Goal: Information Seeking & Learning: Compare options

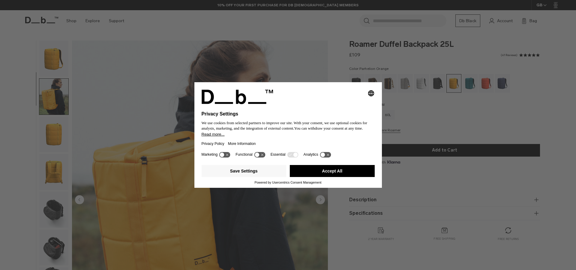
scroll to position [38, 0]
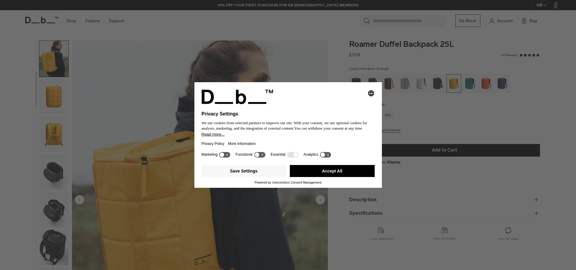
click at [329, 169] on button "Accept All" at bounding box center [332, 171] width 85 height 12
click at [330, 176] on button "Accept All" at bounding box center [332, 171] width 85 height 12
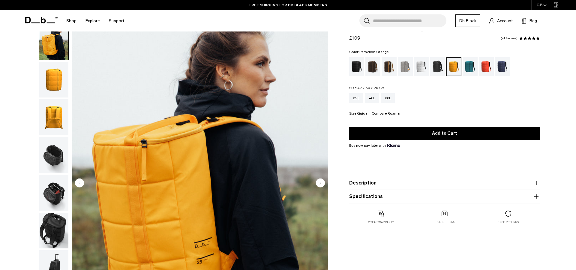
scroll to position [41, 0]
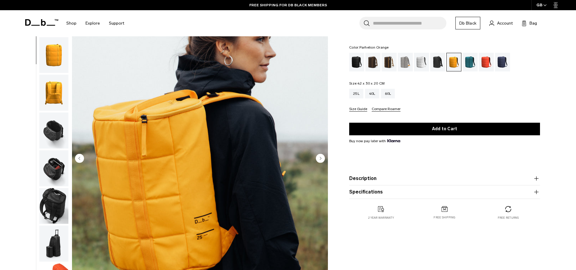
click at [317, 159] on circle "Next slide" at bounding box center [320, 158] width 9 height 9
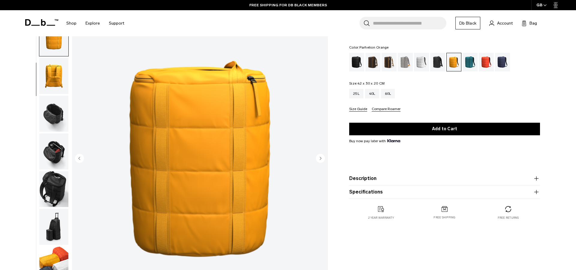
scroll to position [57, 0]
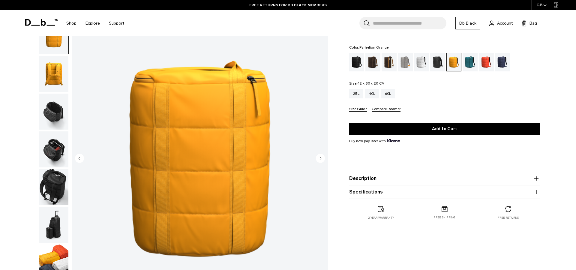
click at [320, 155] on circle "Next slide" at bounding box center [320, 158] width 9 height 9
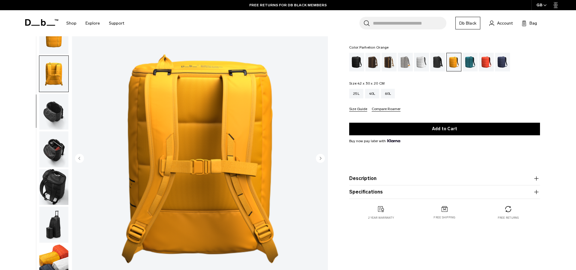
click at [320, 155] on circle "Next slide" at bounding box center [320, 158] width 9 height 9
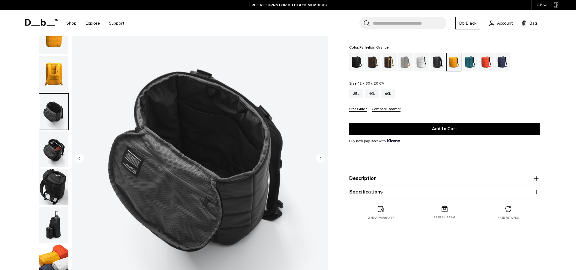
click at [320, 155] on circle "Next slide" at bounding box center [320, 158] width 9 height 9
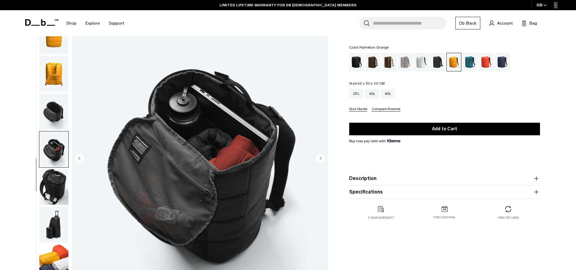
click at [320, 155] on circle "Next slide" at bounding box center [320, 158] width 9 height 9
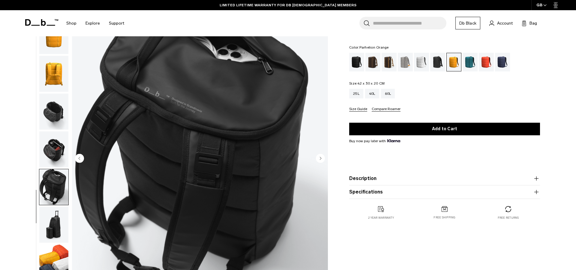
click at [320, 155] on circle "Next slide" at bounding box center [320, 158] width 9 height 9
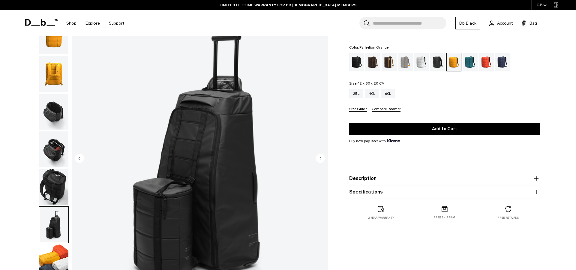
click at [320, 155] on circle "Next slide" at bounding box center [320, 158] width 9 height 9
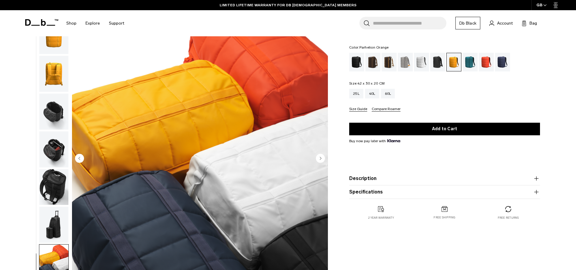
click at [320, 155] on circle "Next slide" at bounding box center [320, 158] width 9 height 9
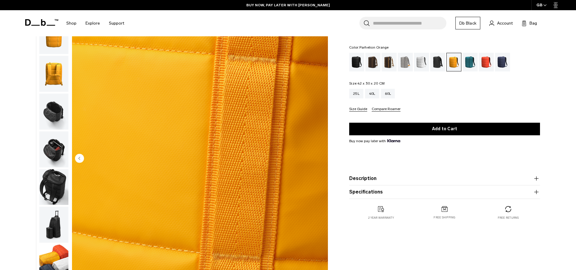
click at [320, 155] on img "10 / 10" at bounding box center [200, 159] width 256 height 320
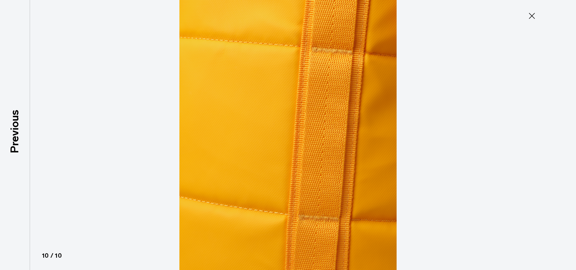
click at [320, 155] on img at bounding box center [288, 135] width 270 height 270
click at [534, 13] on icon at bounding box center [532, 16] width 10 height 10
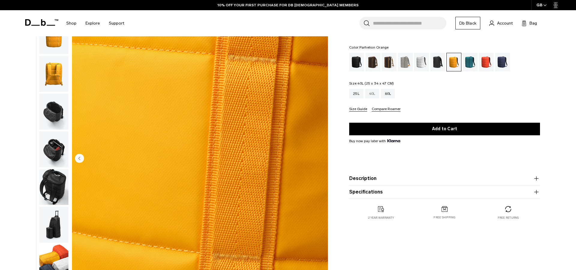
click at [369, 93] on div "40L" at bounding box center [372, 94] width 14 height 10
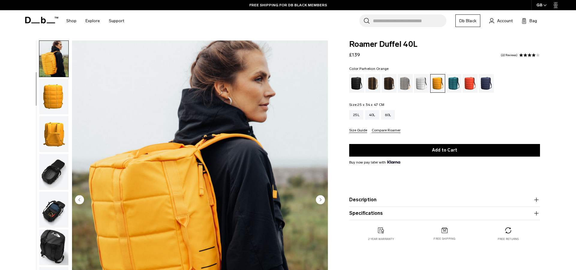
click at [53, 168] on img "button" at bounding box center [53, 172] width 29 height 36
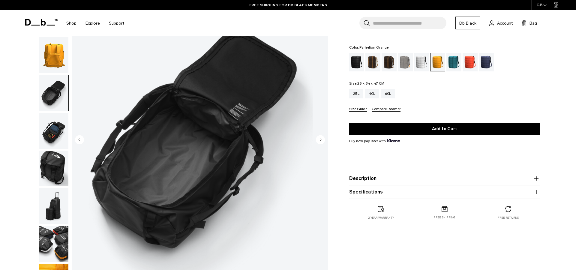
scroll to position [41, 0]
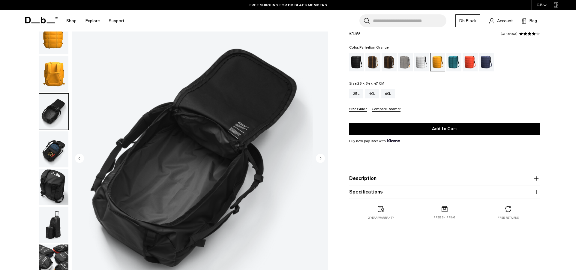
click at [47, 149] on img "button" at bounding box center [53, 149] width 29 height 36
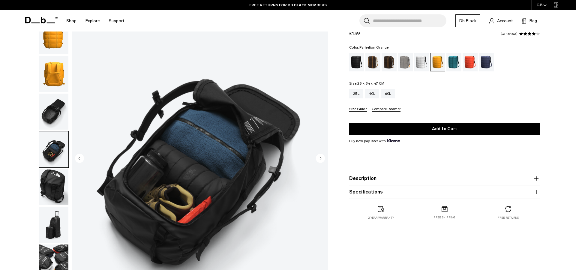
click at [51, 179] on img "button" at bounding box center [53, 187] width 29 height 36
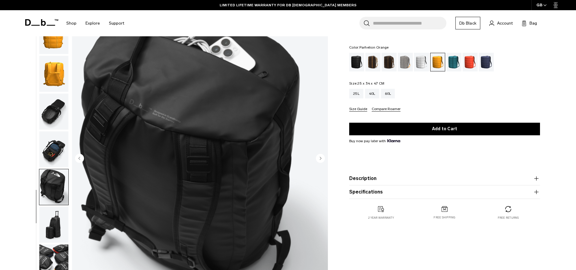
click at [50, 220] on img "button" at bounding box center [53, 225] width 29 height 36
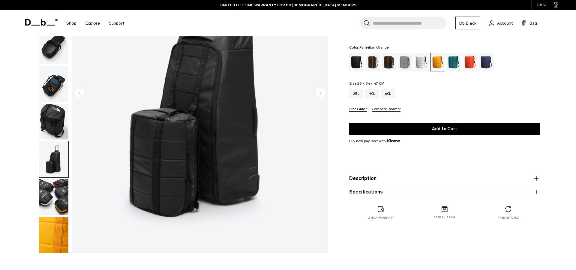
scroll to position [124, 0]
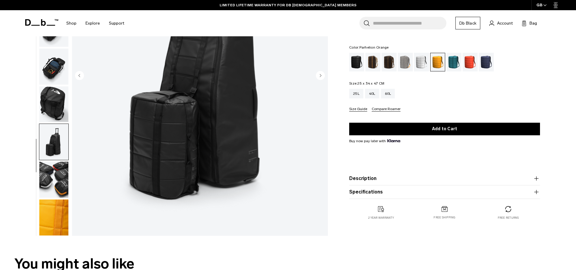
click at [56, 211] on img "button" at bounding box center [53, 218] width 29 height 36
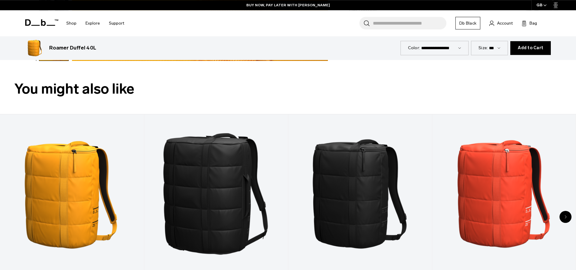
scroll to position [373, 0]
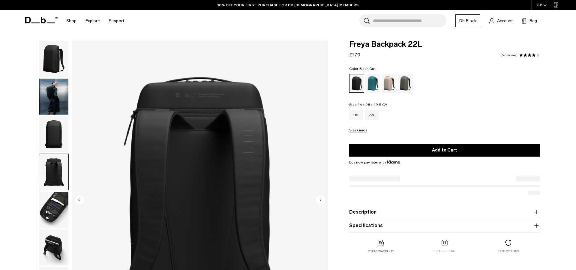
click at [232, 178] on img "4 / 9" at bounding box center [200, 201] width 256 height 320
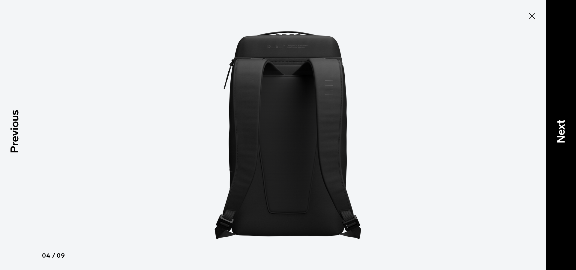
click at [557, 133] on p "Next" at bounding box center [561, 131] width 16 height 24
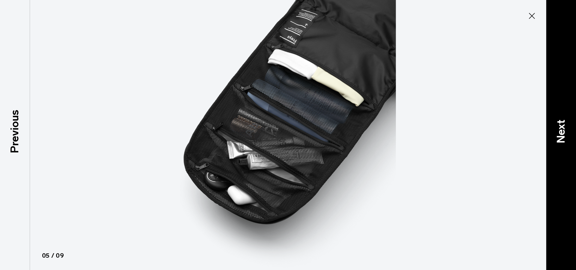
click at [557, 133] on p "Next" at bounding box center [561, 131] width 16 height 24
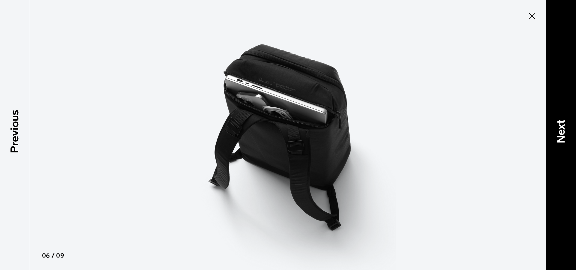
click at [557, 133] on p "Next" at bounding box center [561, 131] width 16 height 24
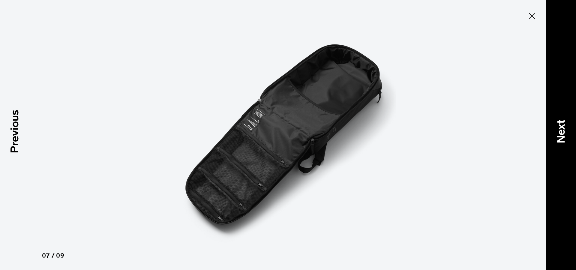
click at [556, 132] on p "Next" at bounding box center [561, 131] width 16 height 24
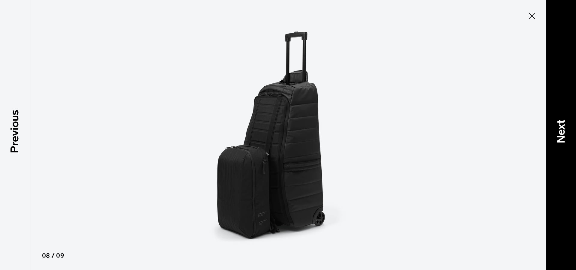
click at [556, 132] on p "Next" at bounding box center [561, 131] width 16 height 24
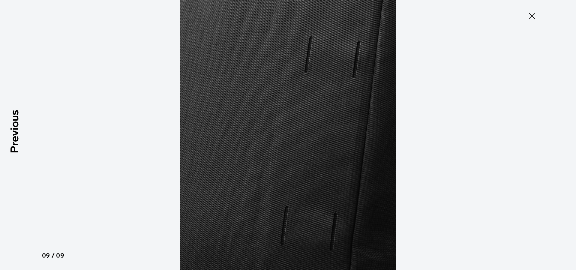
click at [556, 132] on div at bounding box center [288, 135] width 576 height 270
click at [532, 12] on icon at bounding box center [532, 16] width 10 height 10
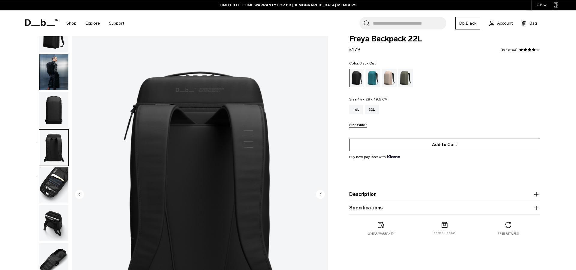
scroll to position [0, 0]
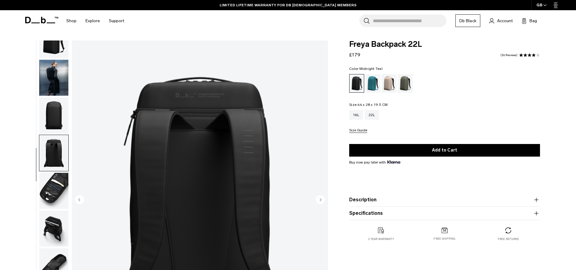
click at [377, 85] on div "Midnight Teal" at bounding box center [372, 83] width 15 height 19
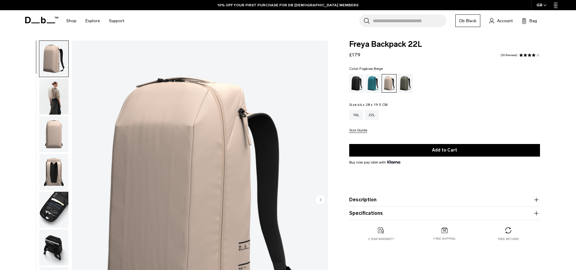
click at [50, 91] on img "button" at bounding box center [53, 97] width 29 height 36
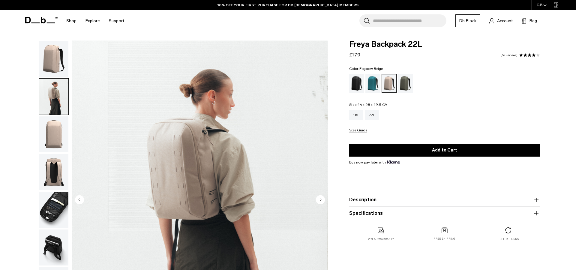
scroll to position [19, 0]
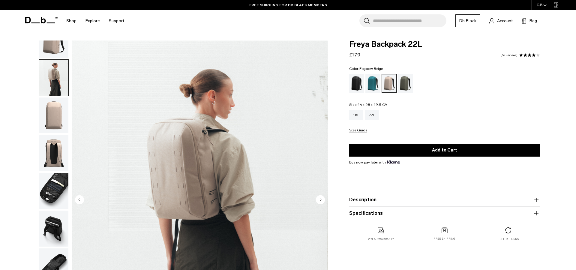
click at [55, 115] on img "button" at bounding box center [53, 116] width 29 height 36
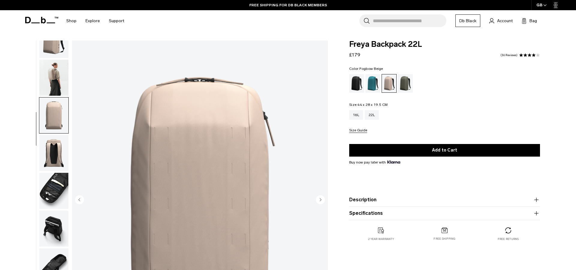
click at [54, 146] on img "button" at bounding box center [53, 153] width 29 height 36
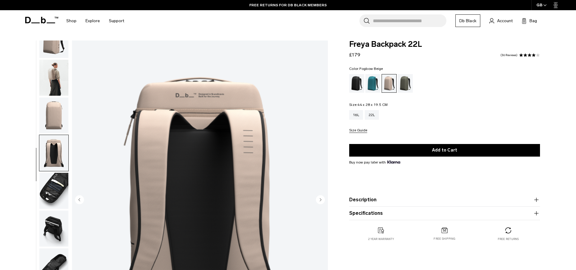
click at [53, 222] on img "button" at bounding box center [53, 229] width 29 height 36
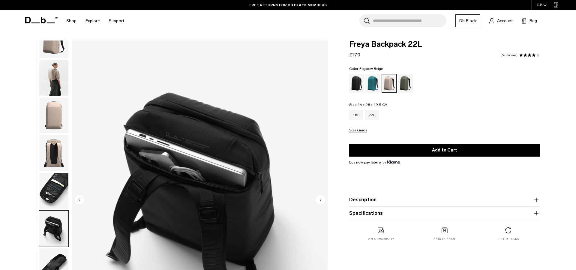
click at [201, 209] on img "6 / 9" at bounding box center [200, 201] width 256 height 320
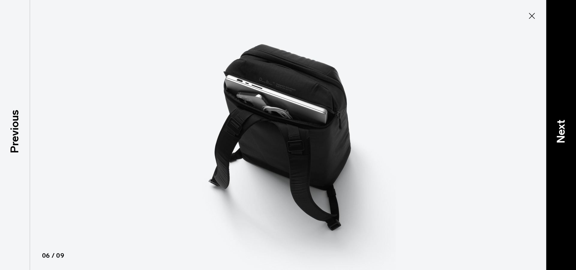
click at [567, 134] on p "Next" at bounding box center [561, 131] width 16 height 24
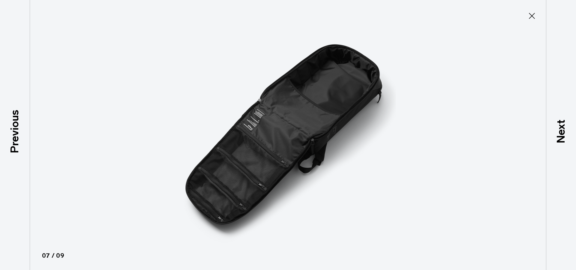
click at [310, 135] on img at bounding box center [288, 135] width 270 height 270
click at [309, 135] on img at bounding box center [288, 135] width 270 height 270
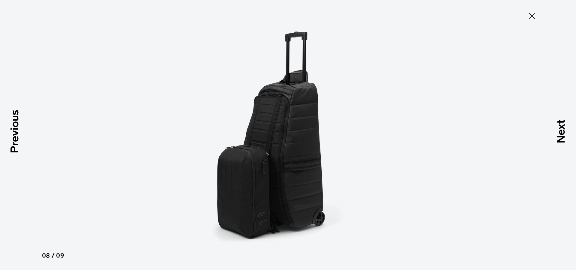
click at [243, 146] on img at bounding box center [288, 135] width 270 height 270
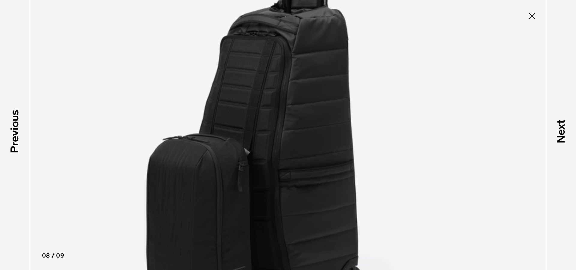
click at [305, 143] on img at bounding box center [288, 113] width 540 height 540
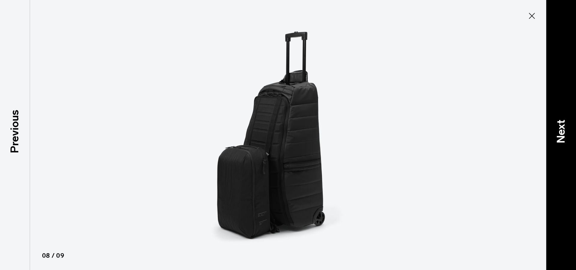
click at [565, 133] on p "Next" at bounding box center [561, 131] width 16 height 24
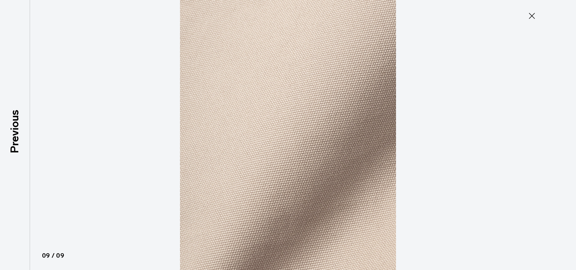
click at [565, 133] on div at bounding box center [288, 135] width 576 height 270
click at [529, 15] on icon at bounding box center [532, 16] width 10 height 10
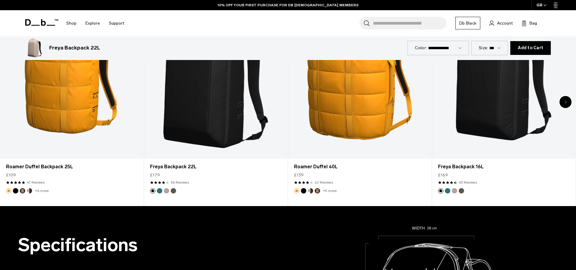
scroll to position [373, 0]
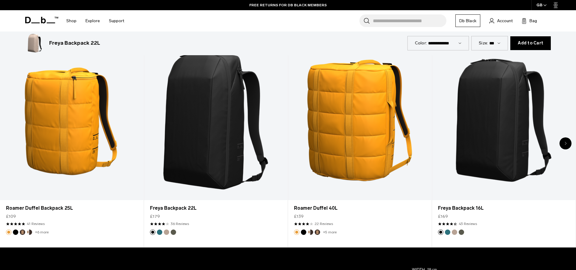
click at [44, 20] on icon at bounding box center [43, 20] width 5 height 7
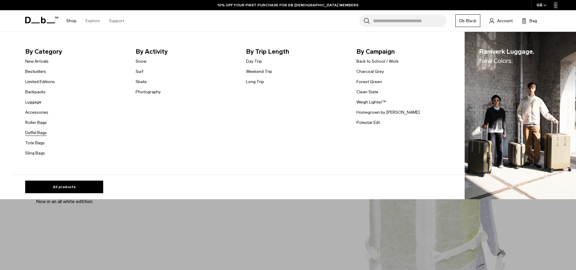
click at [34, 131] on link "Duffel Bags" at bounding box center [36, 133] width 22 height 6
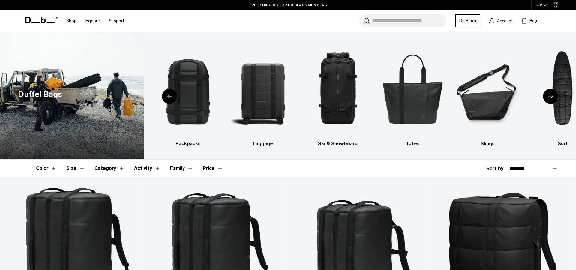
click at [396, 18] on input "Search for Bags, Luggage..." at bounding box center [410, 20] width 74 height 13
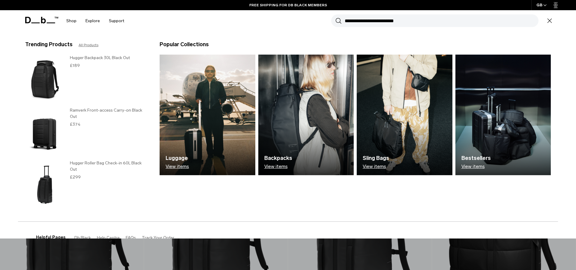
click at [394, 20] on input "Search for Bags, Luggage..." at bounding box center [442, 20] width 194 height 13
type input "*****"
click at [335, 17] on button "Search" at bounding box center [338, 20] width 6 height 7
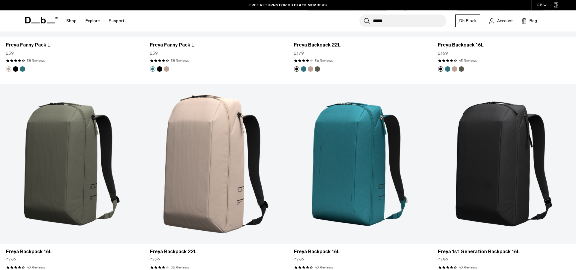
scroll to position [456, 0]
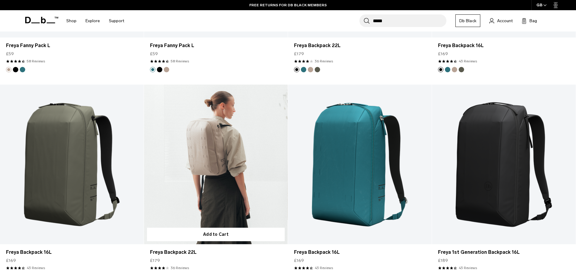
click at [179, 156] on link "Freya Backpack 22L" at bounding box center [216, 165] width 144 height 160
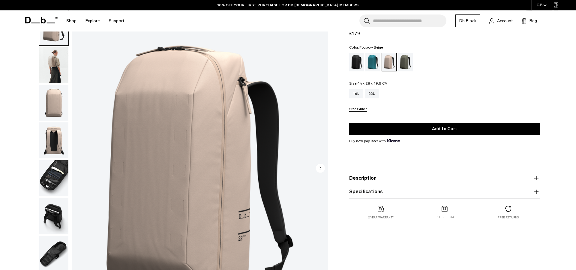
scroll to position [83, 0]
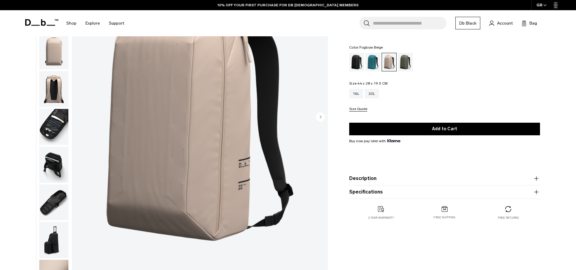
click at [537, 177] on icon "button" at bounding box center [536, 178] width 0 height 4
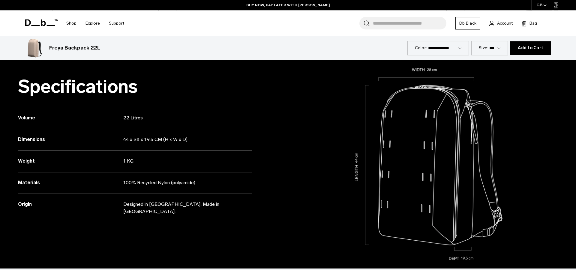
scroll to position [580, 0]
